Goal: Task Accomplishment & Management: Manage account settings

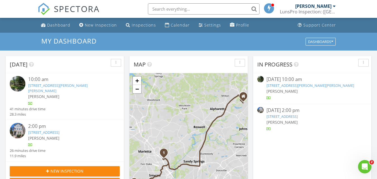
scroll to position [516, 385]
click at [32, 85] on link "2350 Maxine Dr SE, Marietta, GA 30067" at bounding box center [57, 88] width 59 height 10
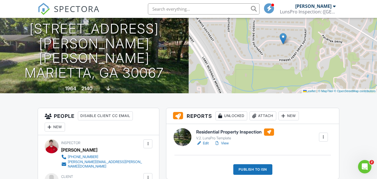
scroll to position [67, 0]
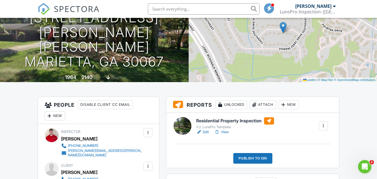
click at [219, 134] on div at bounding box center [217, 132] width 6 height 6
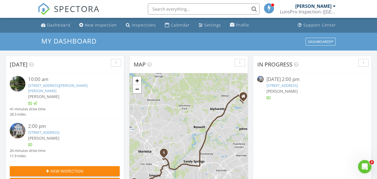
click at [39, 135] on span "[PERSON_NAME]" at bounding box center [43, 137] width 31 height 5
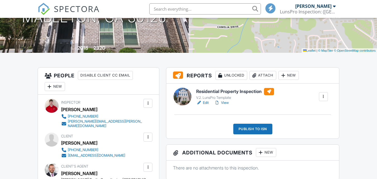
scroll to position [130, 0]
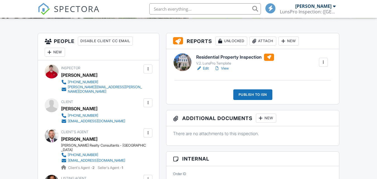
click at [221, 66] on link "View" at bounding box center [221, 69] width 14 height 6
